Goal: Task Accomplishment & Management: Manage account settings

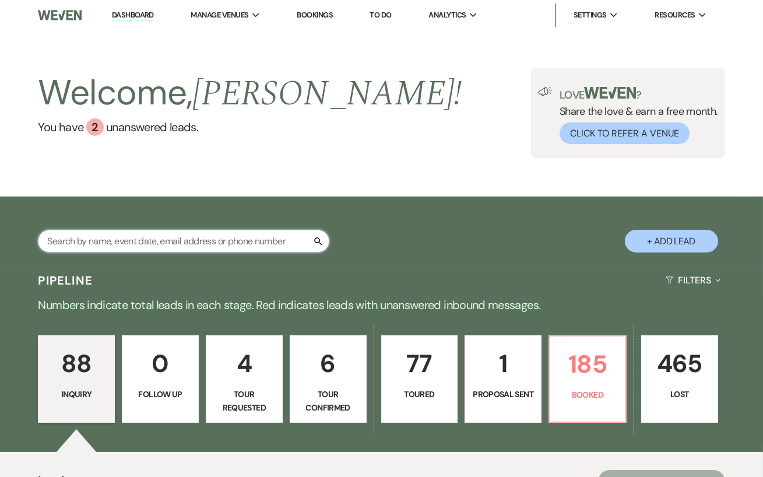
click at [147, 231] on input "text" at bounding box center [183, 241] width 291 height 23
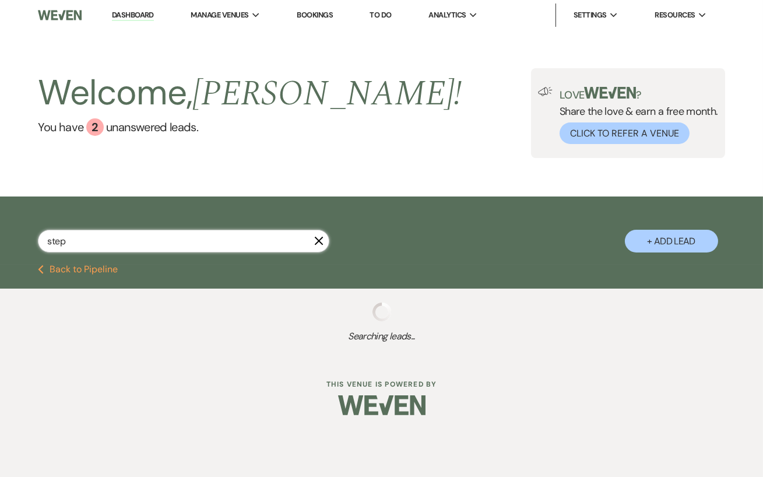
type input "steph"
select select "6"
select select "8"
select select "11"
select select "8"
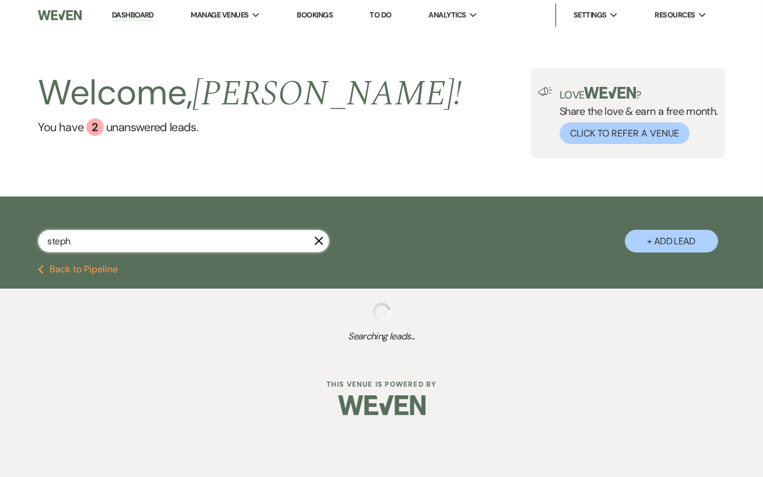
select select "6"
select select "8"
select select "5"
select select "8"
select select "5"
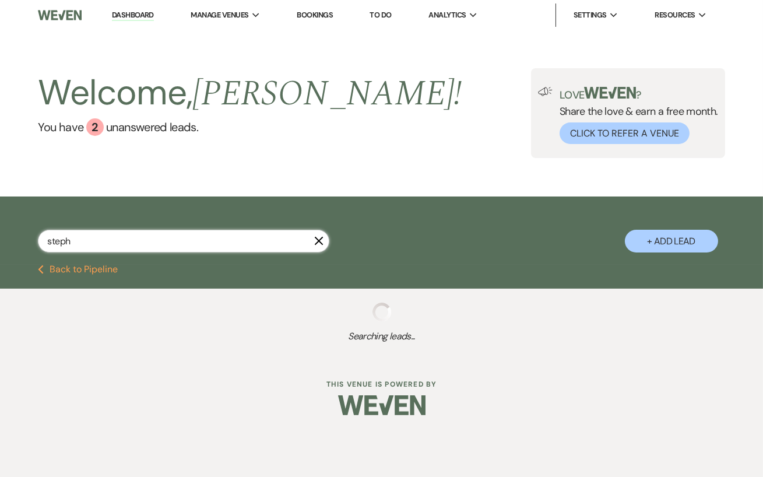
select select "8"
select select "6"
select select "8"
select select "4"
select select "8"
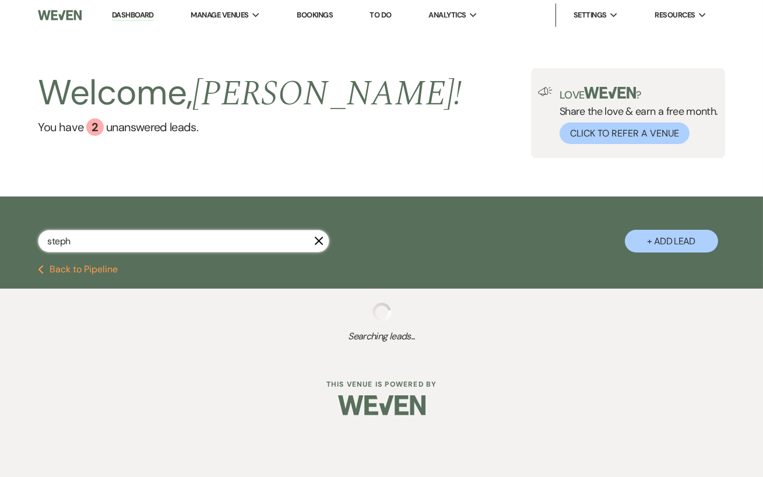
select select "5"
select select "8"
select select "5"
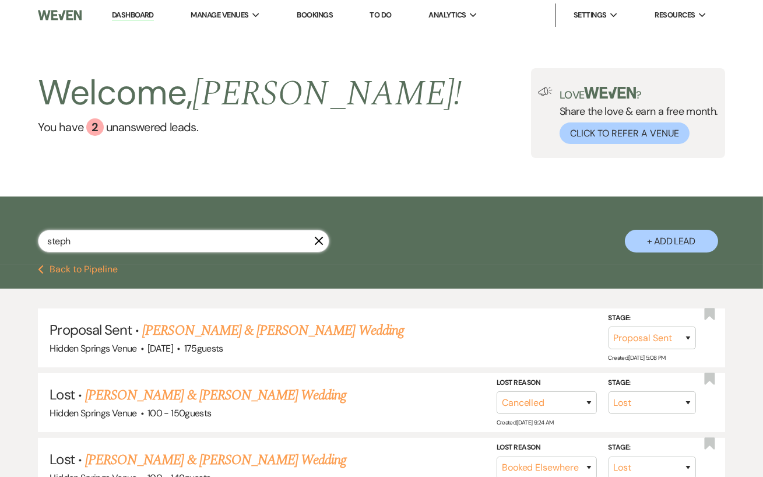
type input "steph"
click at [316, 241] on icon "X" at bounding box center [318, 240] width 9 height 9
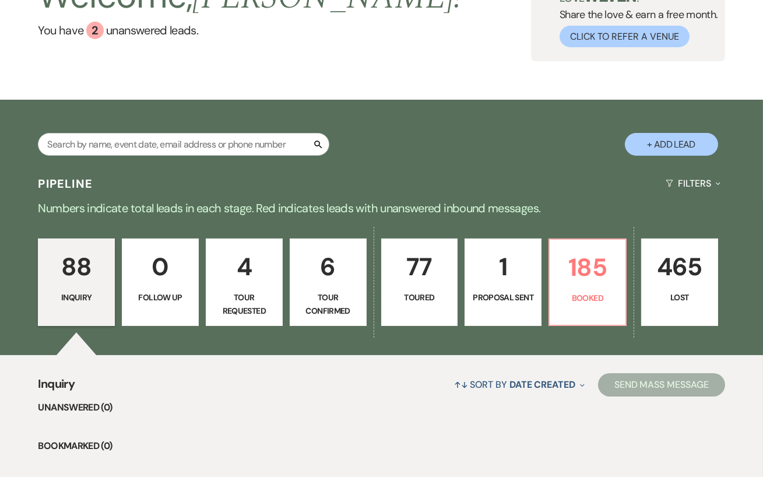
scroll to position [122, 0]
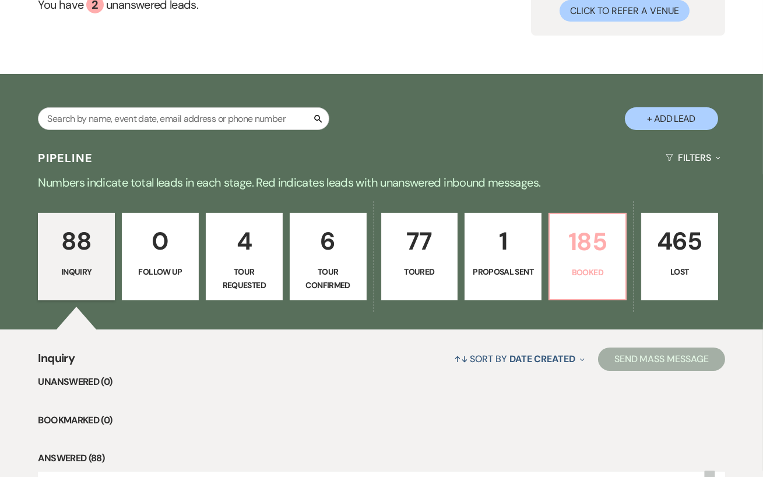
click at [578, 263] on link "185 Booked" at bounding box center [588, 256] width 78 height 87
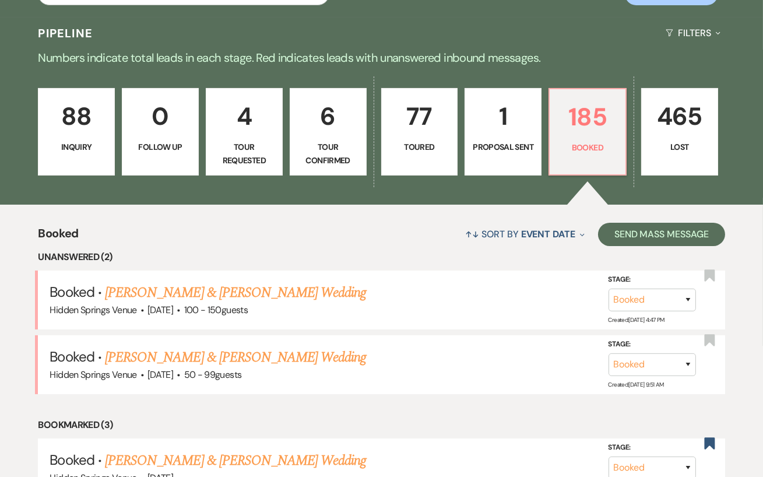
scroll to position [250, 0]
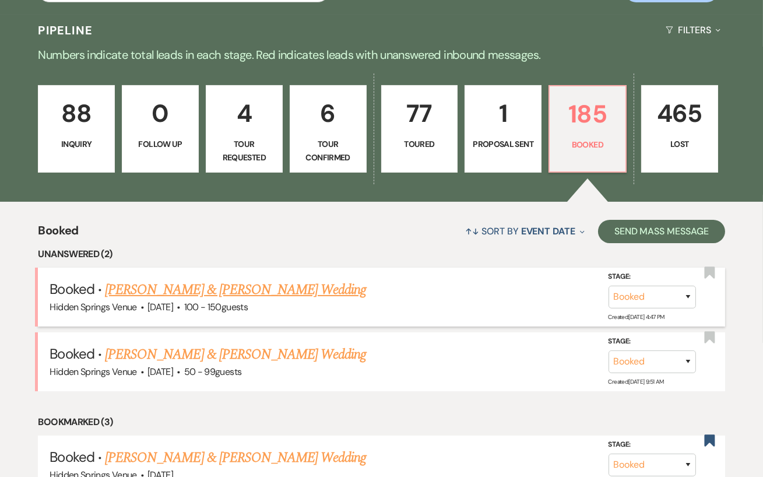
click at [259, 286] on link "[PERSON_NAME] & [PERSON_NAME] Wedding" at bounding box center [235, 289] width 261 height 21
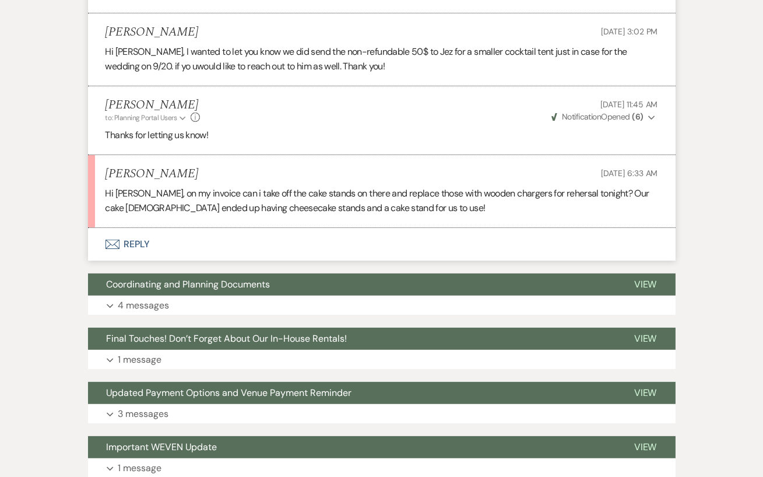
scroll to position [754, 0]
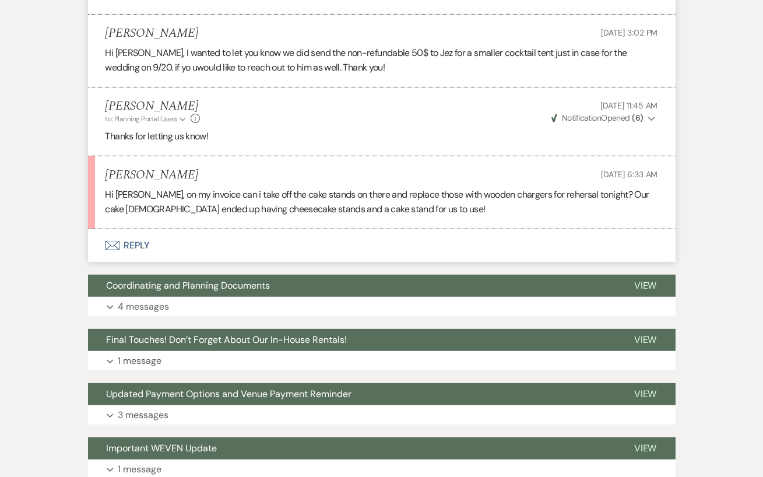
click at [192, 235] on button "Envelope Reply" at bounding box center [382, 245] width 588 height 33
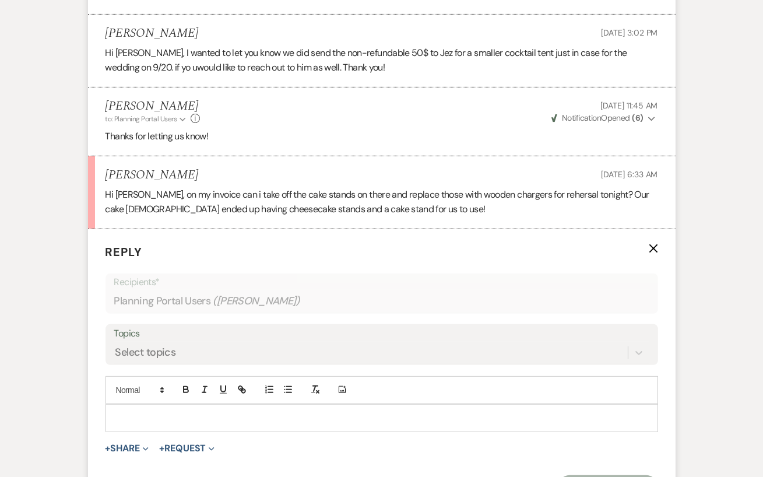
scroll to position [864, 0]
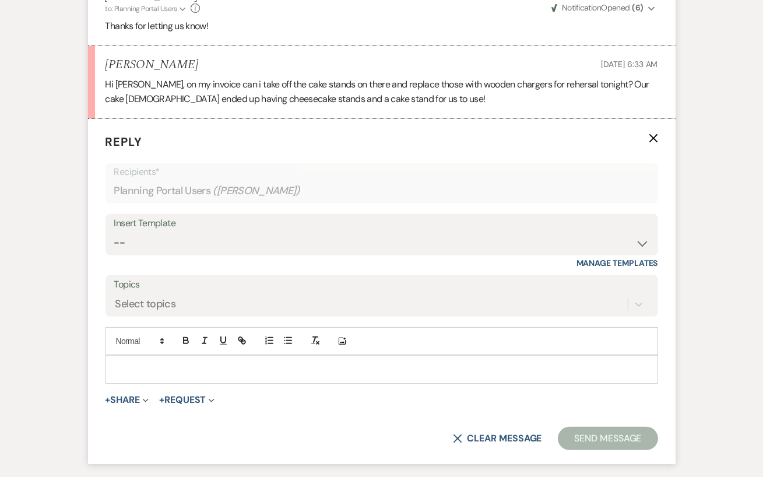
click at [165, 379] on div at bounding box center [381, 369] width 551 height 27
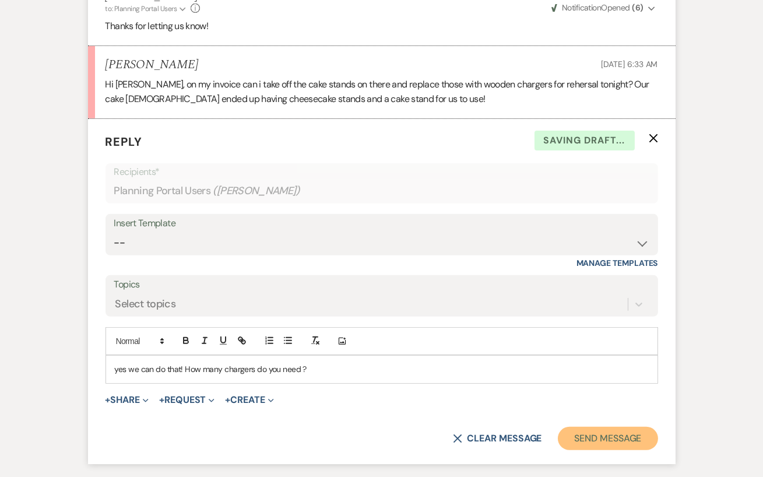
click at [643, 439] on button "Send Message" at bounding box center [608, 438] width 100 height 23
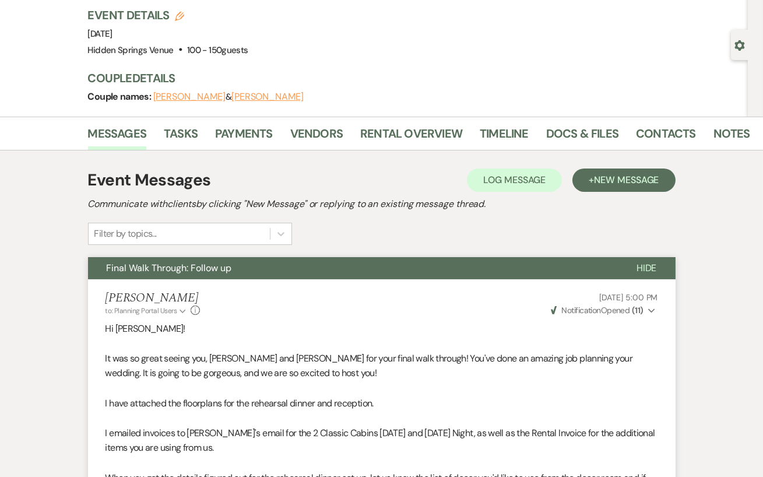
scroll to position [0, 0]
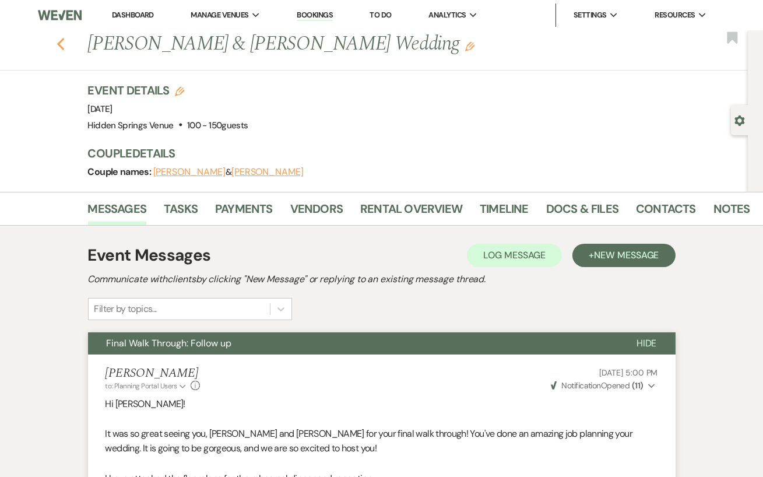
click at [59, 44] on use "button" at bounding box center [61, 44] width 8 height 13
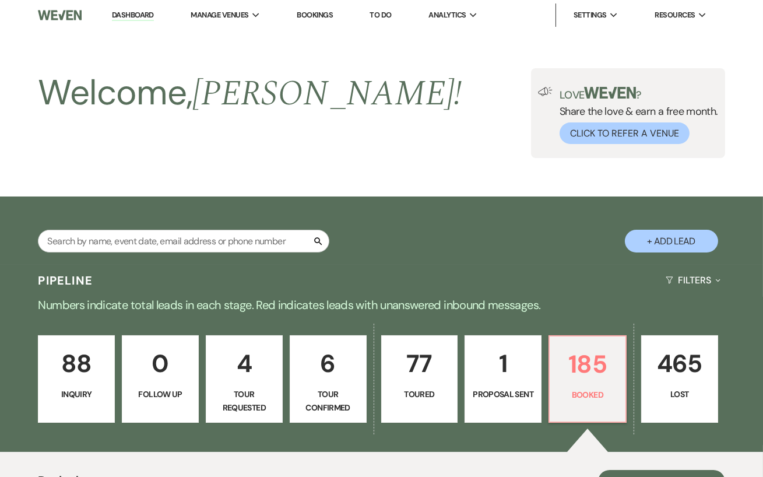
scroll to position [250, 0]
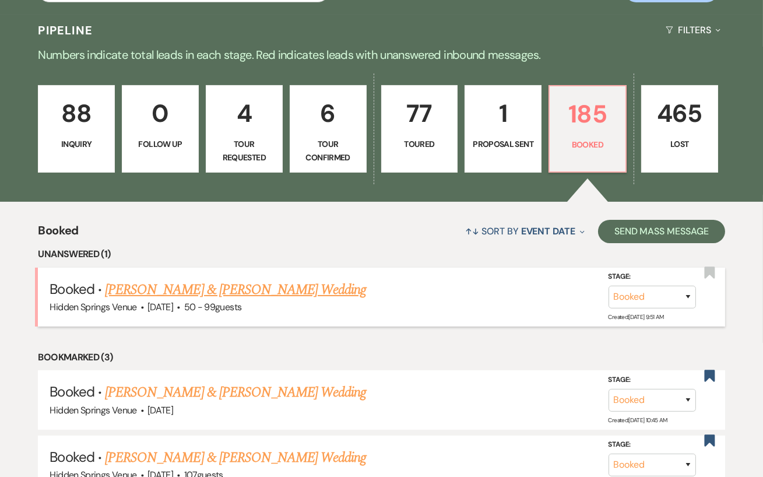
click at [285, 290] on link "[PERSON_NAME] & [PERSON_NAME] Wedding" at bounding box center [235, 289] width 261 height 21
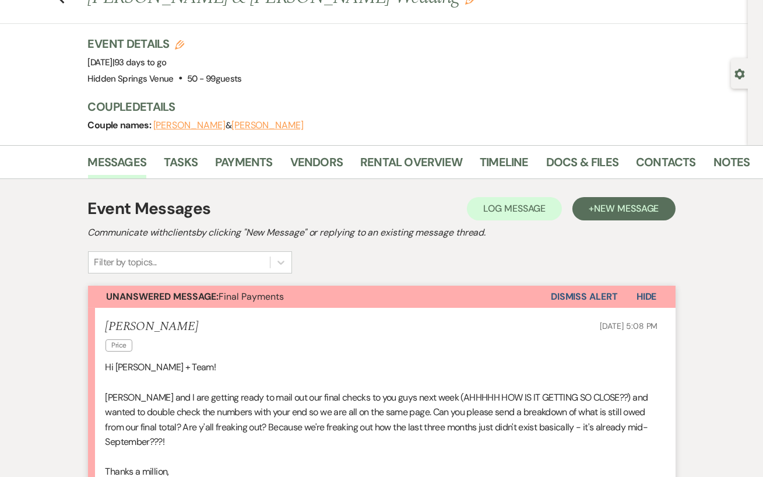
scroll to position [17, 0]
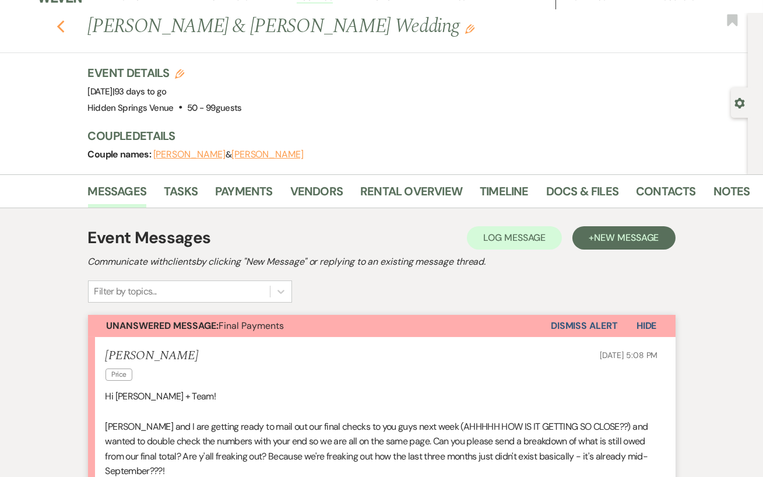
click at [58, 23] on icon "Previous" at bounding box center [61, 27] width 9 height 14
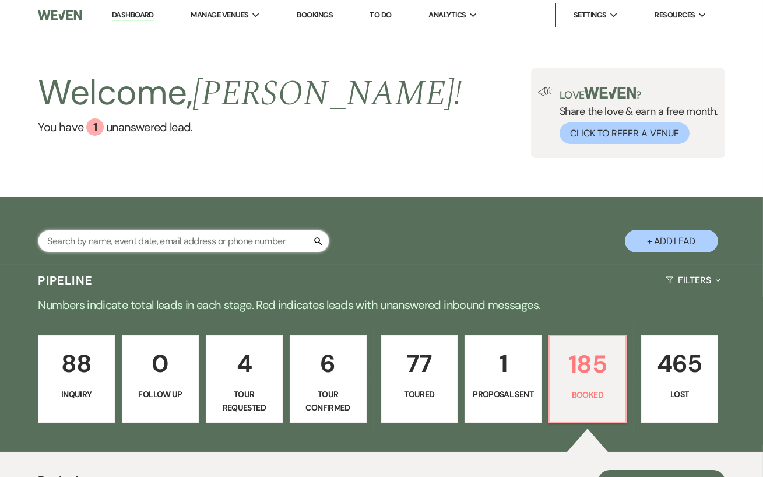
click at [172, 241] on input "text" at bounding box center [183, 241] width 291 height 23
type input "samb"
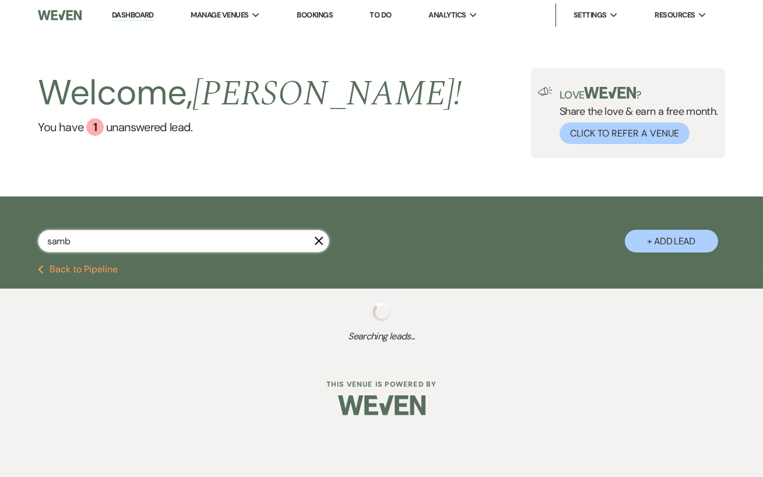
select select "8"
select select "6"
select select "8"
select select "6"
select select "5"
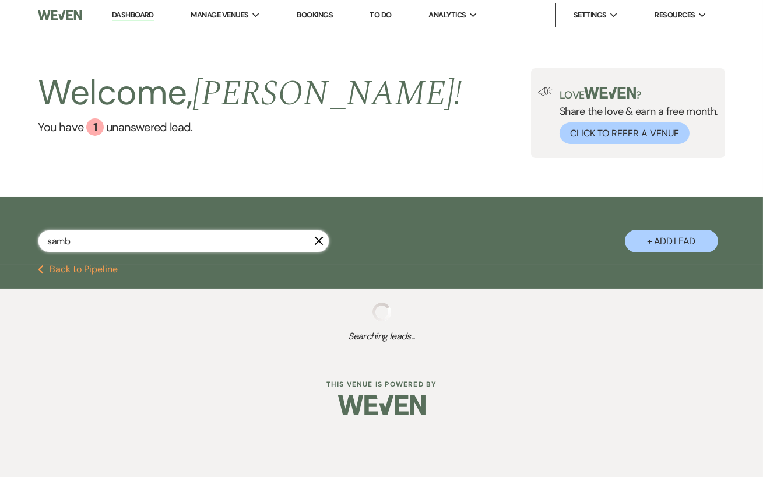
select select "8"
select select "5"
select select "8"
select select "11"
select select "8"
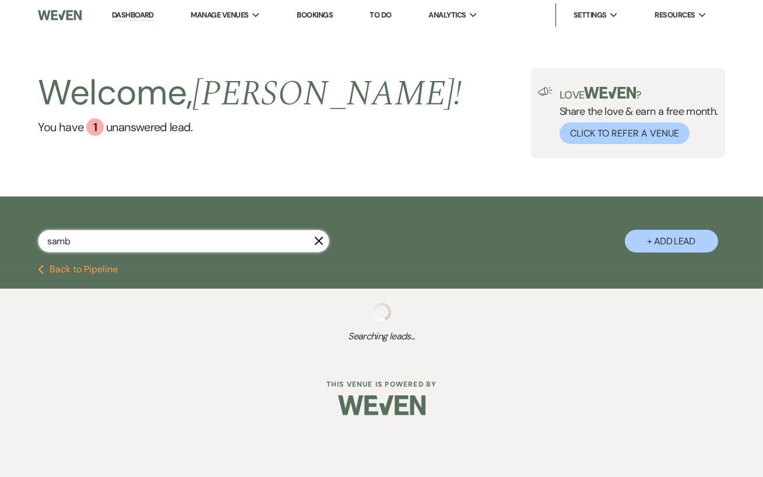
select select "5"
select select "8"
select select "5"
select select "8"
select select "5"
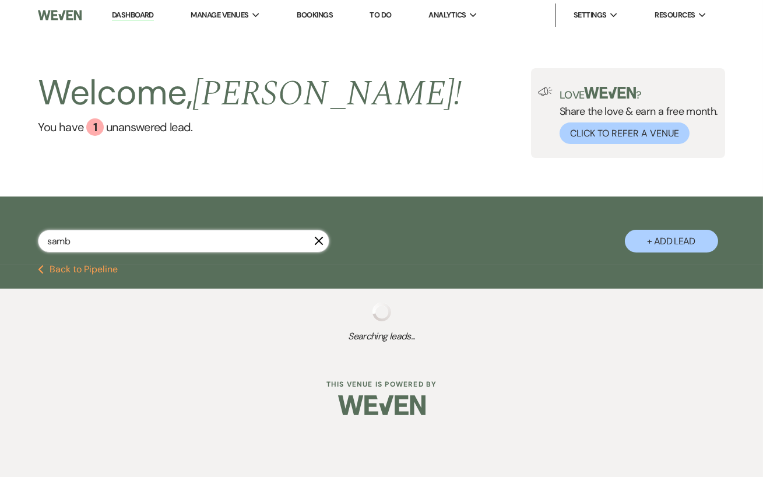
select select "8"
select select "5"
select select "8"
select select "6"
select select "8"
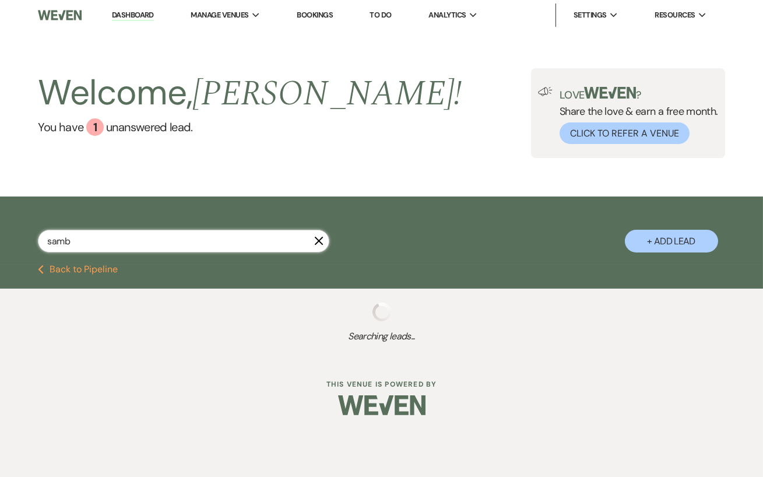
select select "2"
select select "8"
select select "5"
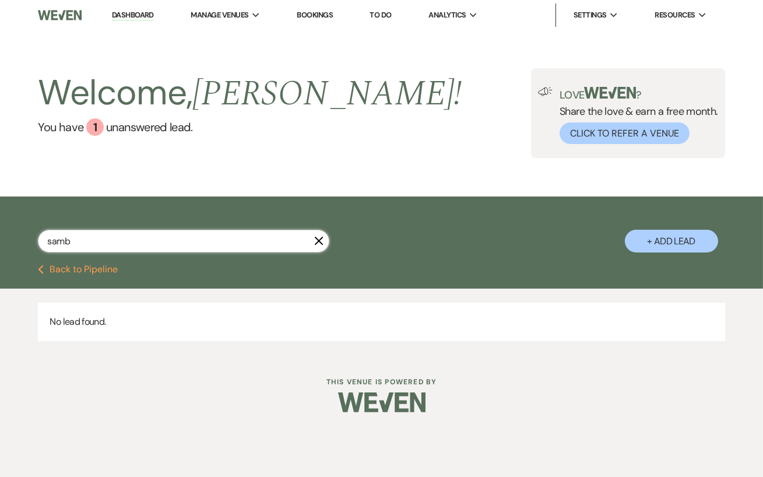
type input "[PERSON_NAME]"
select select "8"
select select "6"
select select "8"
select select "6"
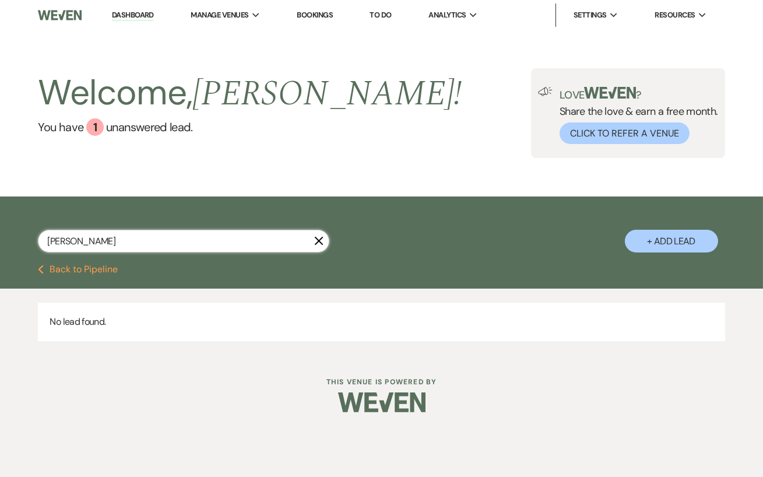
select select "5"
select select "8"
select select "5"
select select "8"
select select "11"
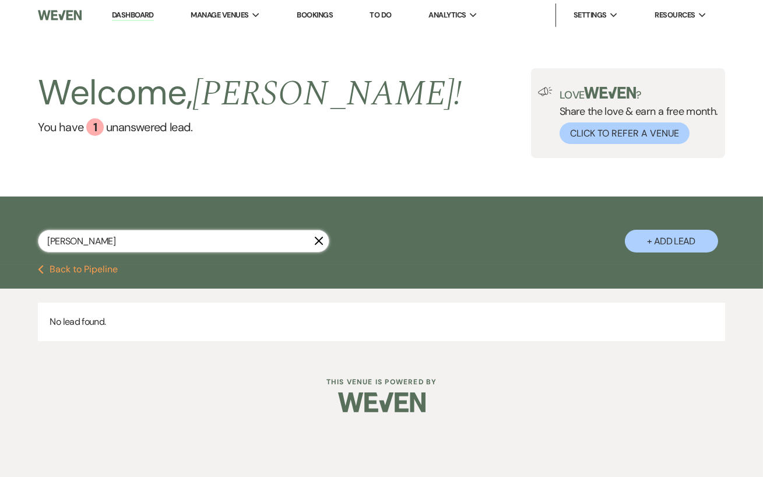
select select "8"
select select "5"
select select "8"
select select "5"
select select "8"
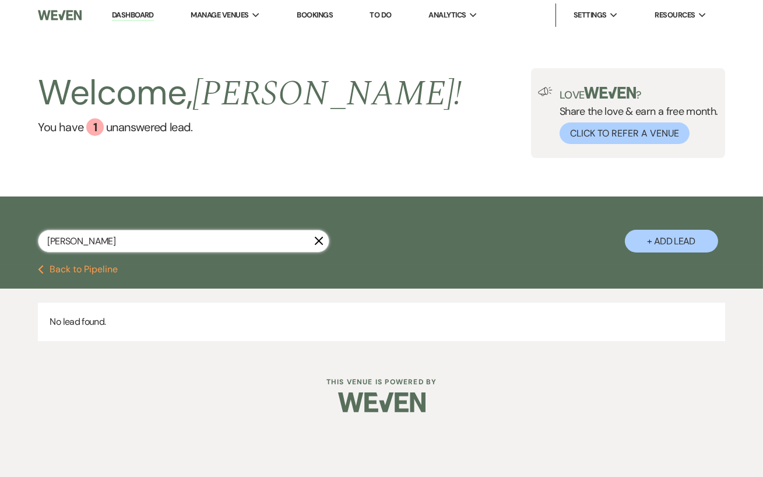
select select "5"
select select "8"
select select "5"
select select "8"
select select "6"
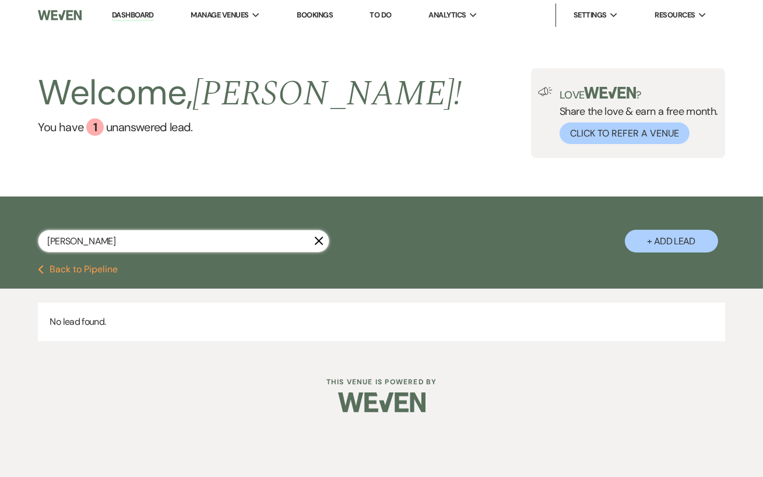
select select "8"
select select "2"
select select "8"
select select "5"
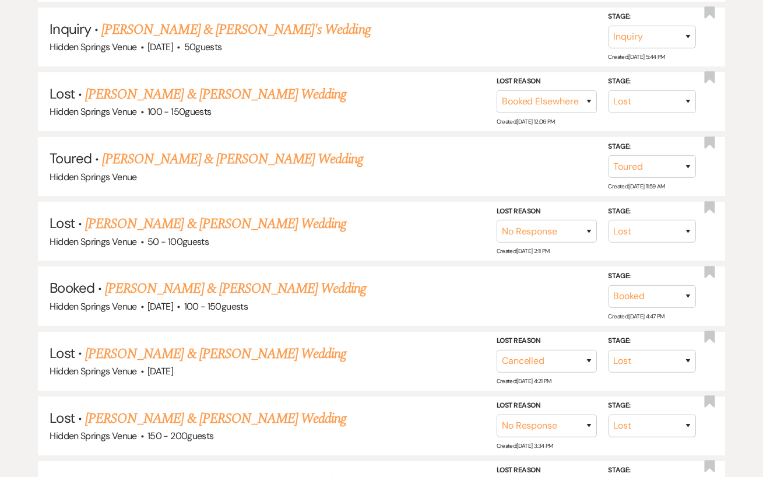
scroll to position [495, 0]
type input "[PERSON_NAME]"
click at [224, 284] on link "[PERSON_NAME] & [PERSON_NAME] Wedding" at bounding box center [235, 288] width 261 height 21
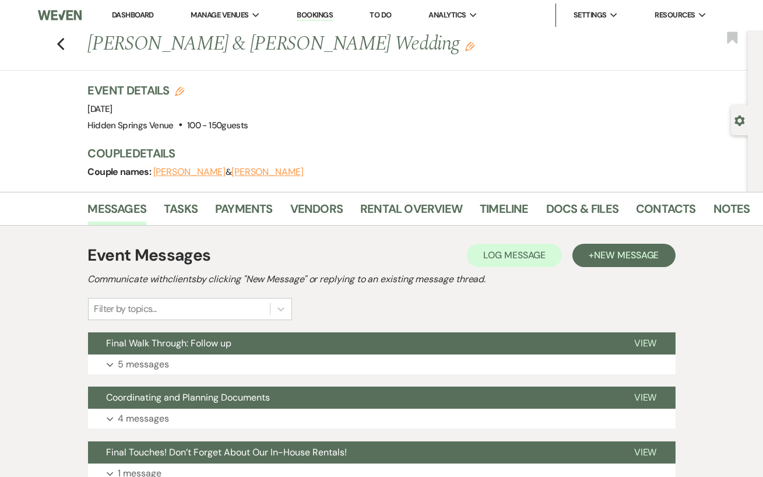
click at [121, 13] on link "Dashboard" at bounding box center [133, 15] width 42 height 10
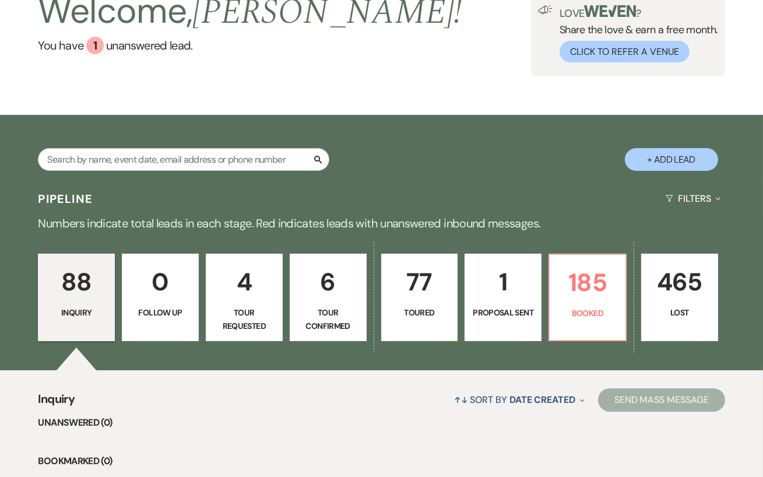
scroll to position [84, 0]
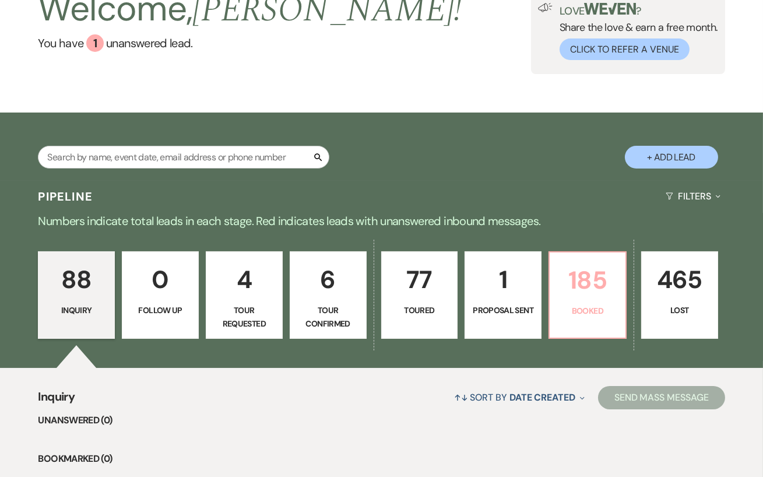
click at [587, 306] on p "Booked" at bounding box center [588, 310] width 62 height 13
